Goal: Information Seeking & Learning: Learn about a topic

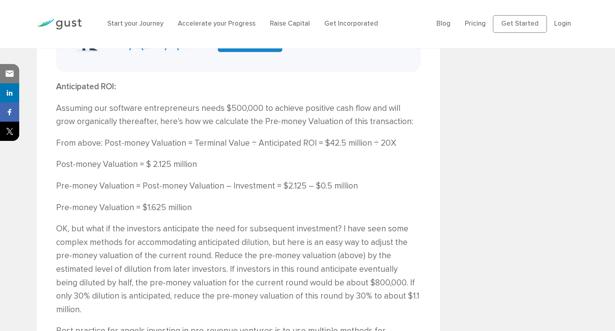
scroll to position [675, 0]
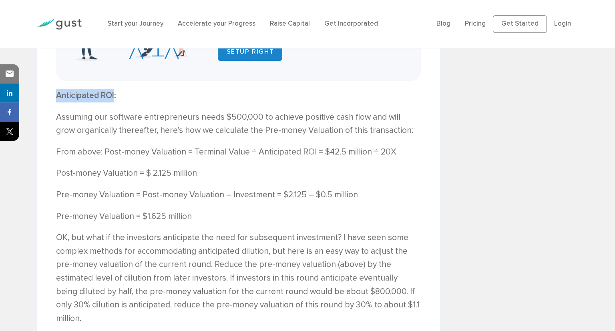
drag, startPoint x: 54, startPoint y: 95, endPoint x: 115, endPoint y: 92, distance: 61.7
click at [115, 92] on div "Valuations 101: The Venture Capital Method [PERSON_NAME] , Angel Investor , Fro…" at bounding box center [238, 68] width 403 height 1076
click at [115, 92] on strong "Anticipated ROI:" at bounding box center [86, 95] width 60 height 10
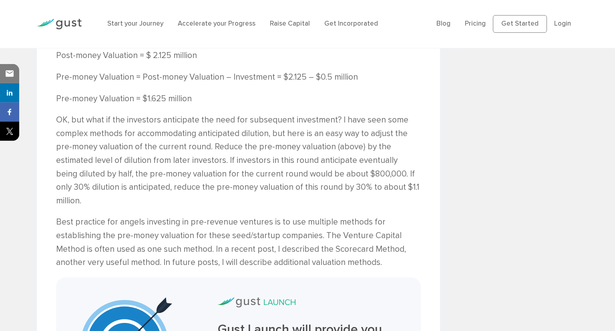
scroll to position [792, 0]
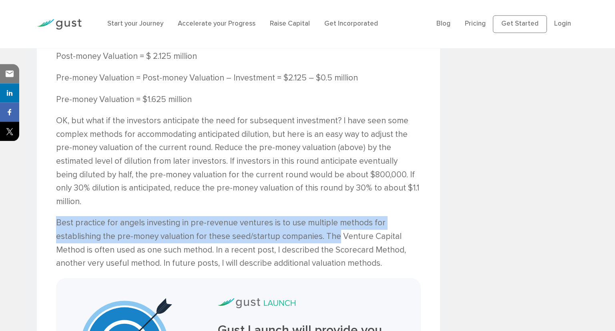
drag, startPoint x: 55, startPoint y: 223, endPoint x: 333, endPoint y: 238, distance: 279.0
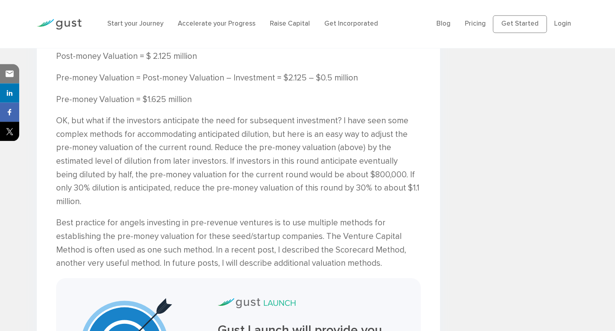
click at [207, 193] on p "OK, but what if the investors anticipate the need for subsequent investment? I …" at bounding box center [238, 161] width 365 height 94
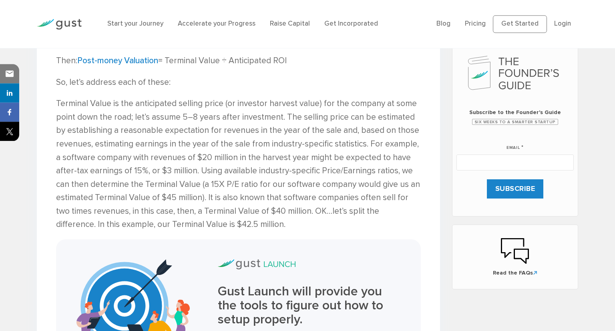
scroll to position [370, 0]
drag, startPoint x: 90, startPoint y: 197, endPoint x: 199, endPoint y: 197, distance: 108.8
click at [199, 197] on p "Terminal Value is the anticipated selling price (or investor harvest value) for…" at bounding box center [238, 164] width 365 height 134
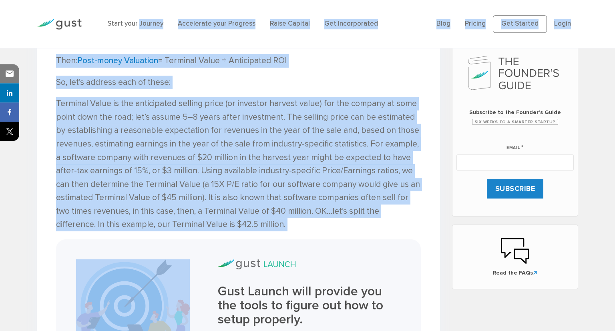
drag, startPoint x: 184, startPoint y: 238, endPoint x: 128, endPoint y: -6, distance: 250.2
